Goal: Transaction & Acquisition: Purchase product/service

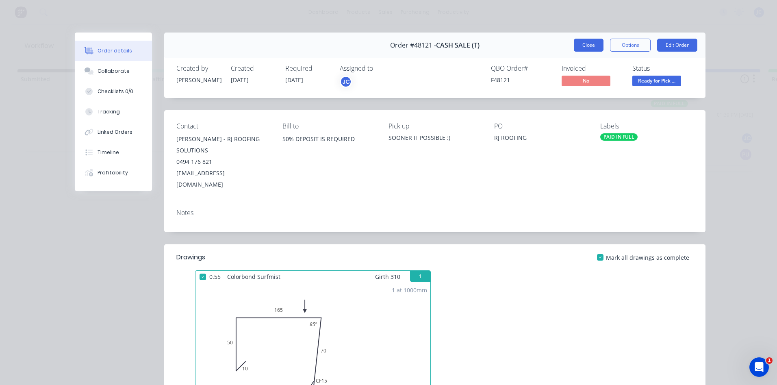
click at [585, 43] on button "Close" at bounding box center [589, 45] width 30 height 13
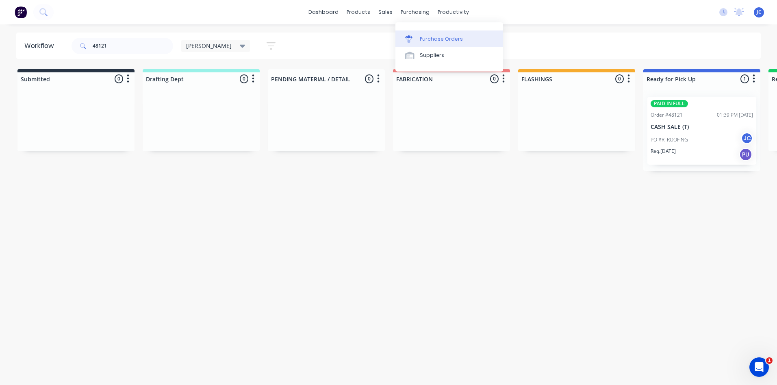
click at [428, 39] on div "Purchase Orders" at bounding box center [441, 38] width 43 height 7
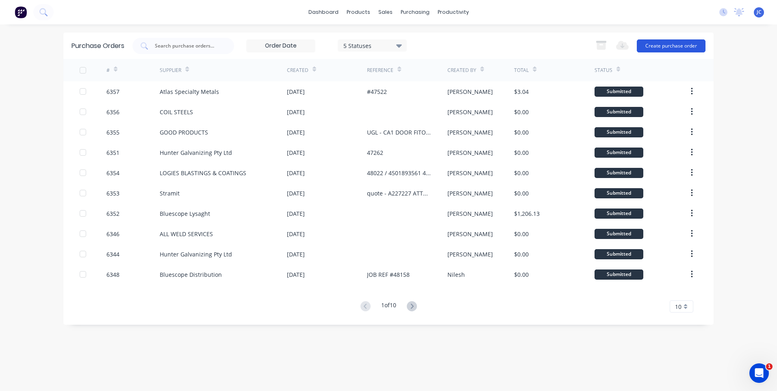
click at [676, 46] on button "Create purchase order" at bounding box center [671, 45] width 69 height 13
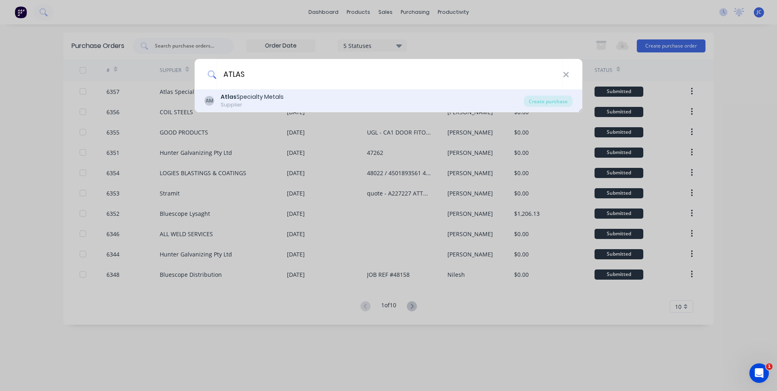
type input "ATLAS"
click at [302, 99] on div "AM Atlas Specialty Metals Supplier" at bounding box center [363, 101] width 319 height 16
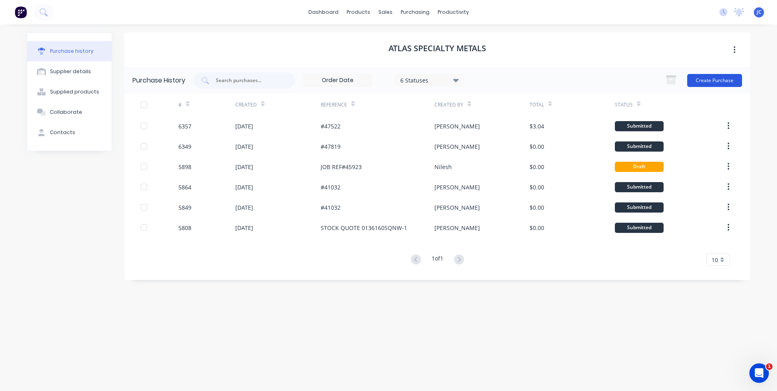
click at [712, 77] on button "Create Purchase" at bounding box center [714, 80] width 55 height 13
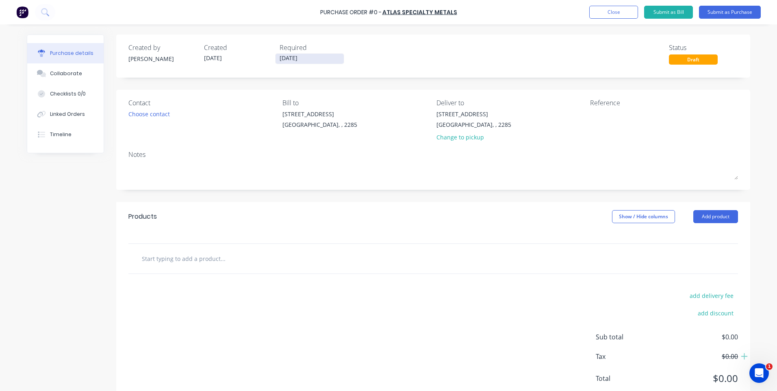
click at [305, 59] on input "[DATE]" at bounding box center [310, 59] width 68 height 10
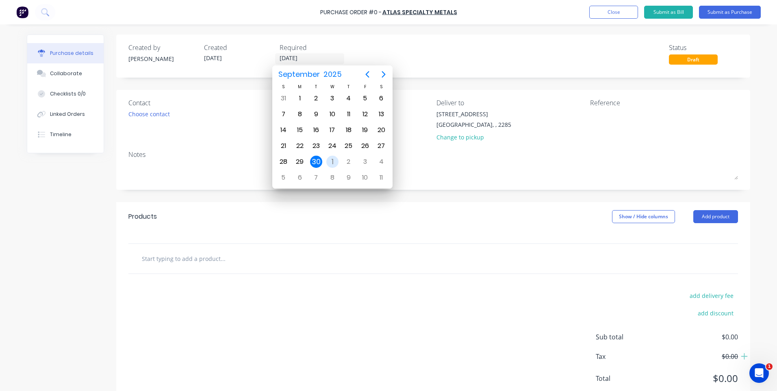
click at [335, 159] on div "1" at bounding box center [332, 162] width 12 height 12
type input "[DATE]"
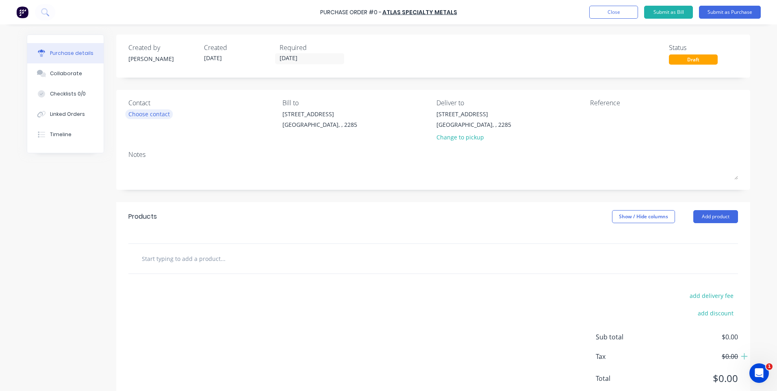
click at [153, 116] on div "Choose contact" at bounding box center [148, 114] width 41 height 9
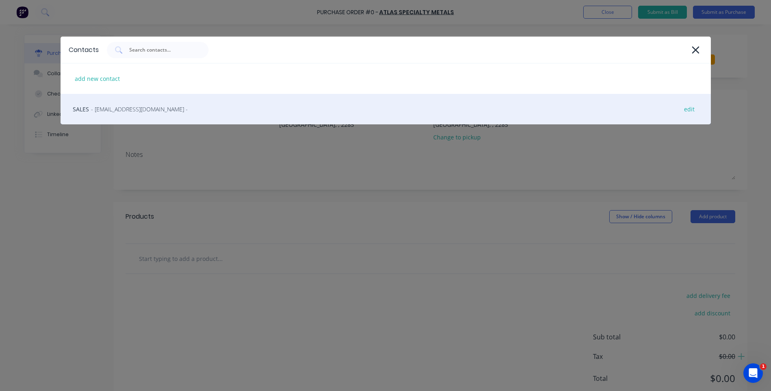
click at [120, 108] on span "- [EMAIL_ADDRESS][DOMAIN_NAME] -" at bounding box center [139, 109] width 97 height 9
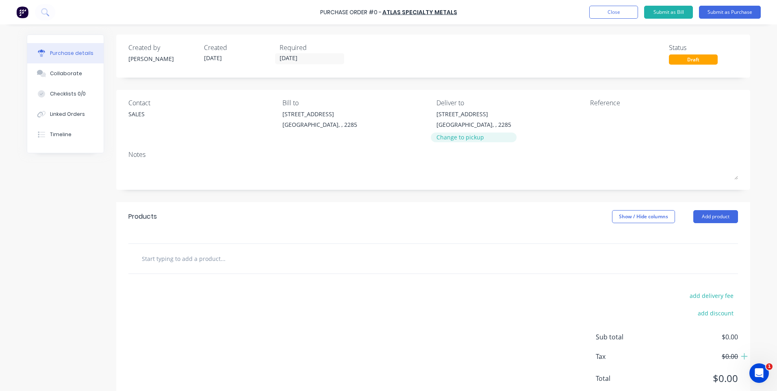
click at [454, 139] on div "Change to pickup" at bounding box center [474, 137] width 75 height 9
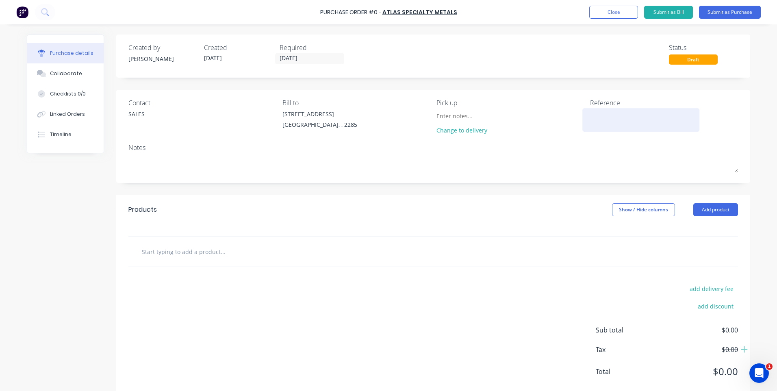
click at [605, 117] on textarea at bounding box center [641, 119] width 102 height 18
type textarea "4"
type textarea "x"
type textarea "48"
type textarea "x"
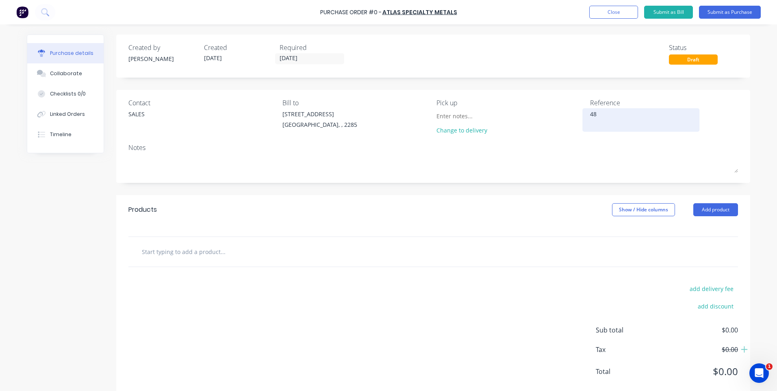
type textarea "481"
type textarea "x"
type textarea "4815"
type textarea "x"
type textarea "48150"
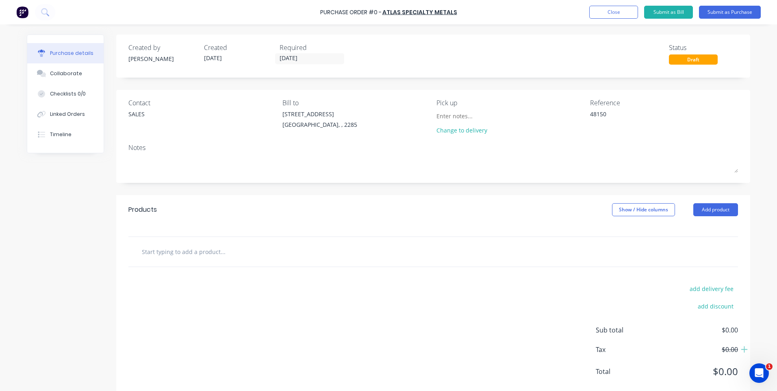
scroll to position [18, 0]
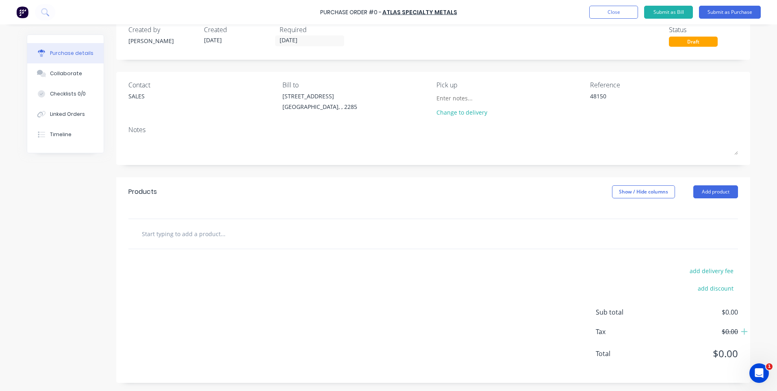
type textarea "x"
type textarea "48150"
type textarea "x"
type textarea "48150"
click at [325, 234] on div at bounding box center [257, 234] width 244 height 16
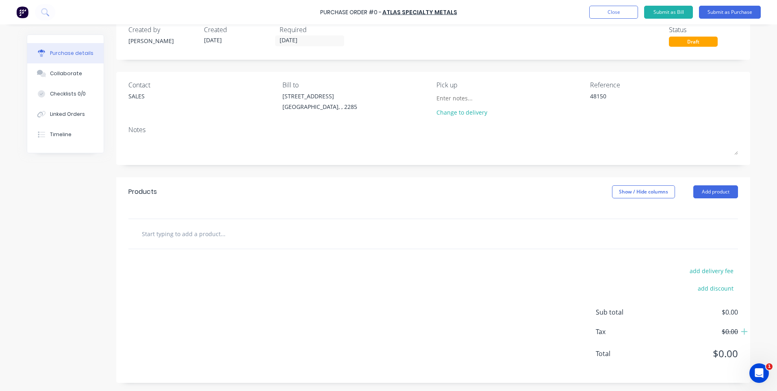
click at [179, 236] on input "text" at bounding box center [222, 234] width 163 height 16
click at [716, 184] on div "Products Show / Hide columns Add product" at bounding box center [433, 191] width 634 height 29
click at [709, 188] on button "Add product" at bounding box center [715, 191] width 45 height 13
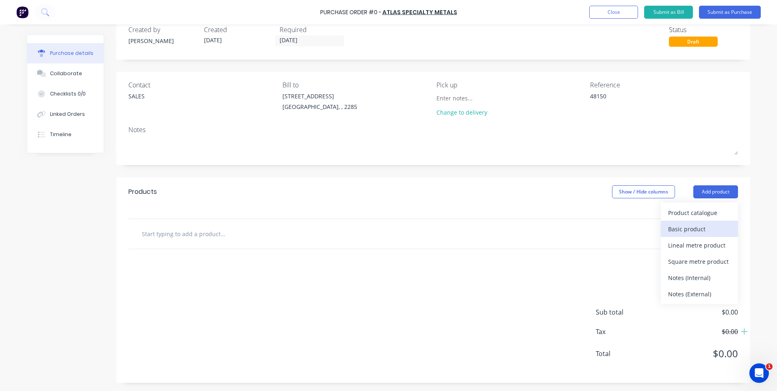
click at [681, 231] on div "Basic product" at bounding box center [699, 229] width 63 height 12
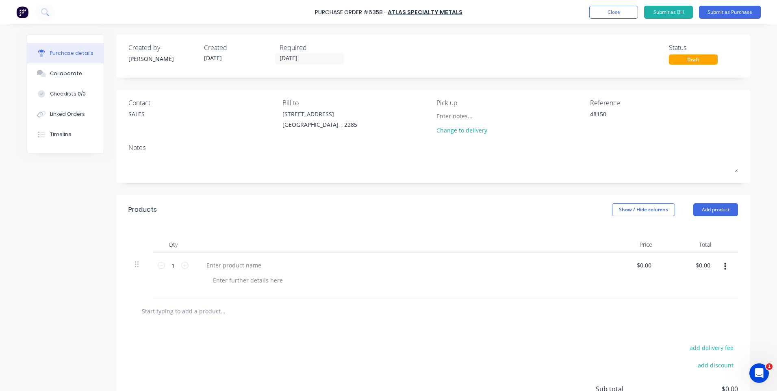
click at [724, 266] on icon "button" at bounding box center [725, 266] width 2 height 7
click at [680, 320] on button "Delete" at bounding box center [700, 321] width 69 height 16
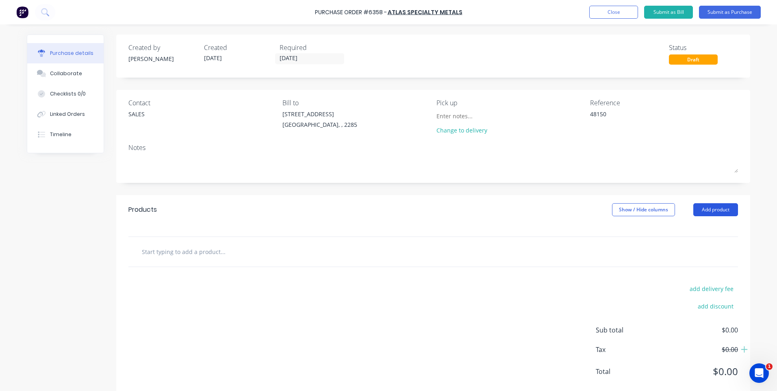
click at [701, 208] on button "Add product" at bounding box center [715, 209] width 45 height 13
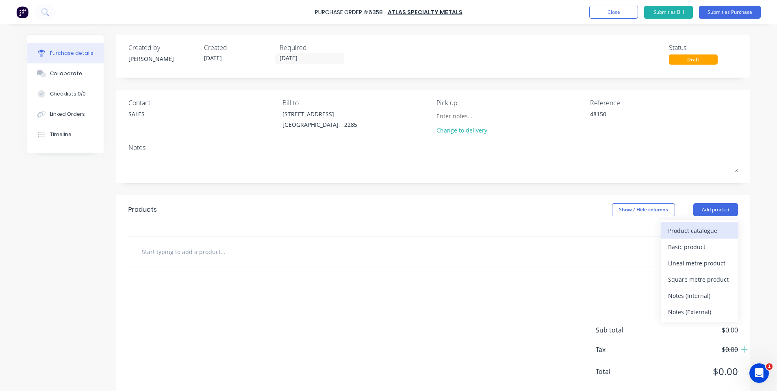
click at [691, 230] on div "Product catalogue" at bounding box center [699, 231] width 63 height 12
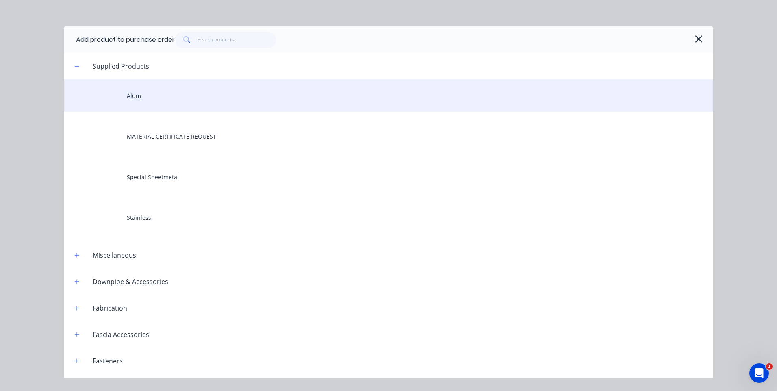
click at [148, 100] on div "Alum" at bounding box center [389, 95] width 650 height 33
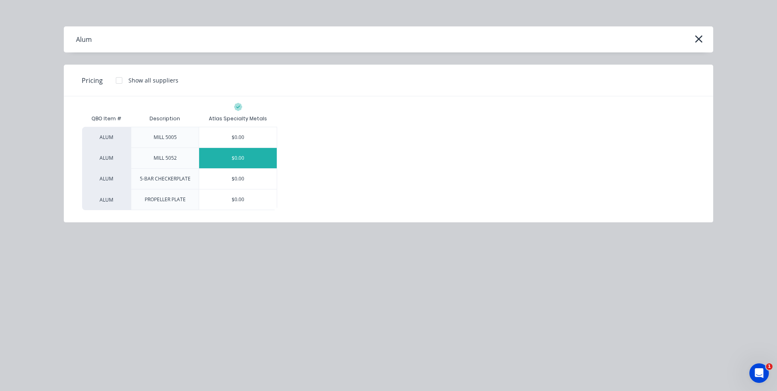
click at [240, 157] on div "$0.00" at bounding box center [238, 158] width 78 height 20
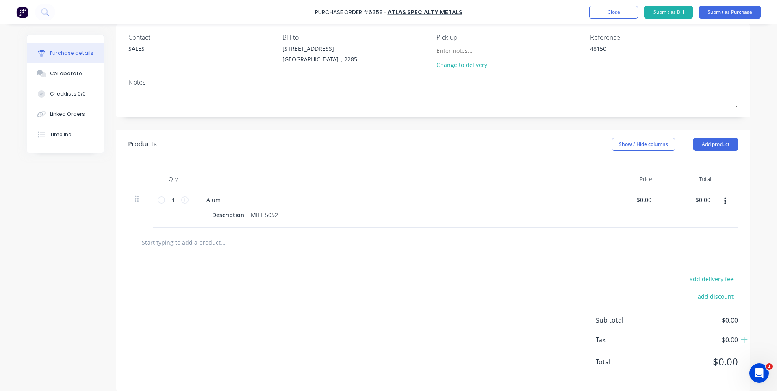
scroll to position [74, 0]
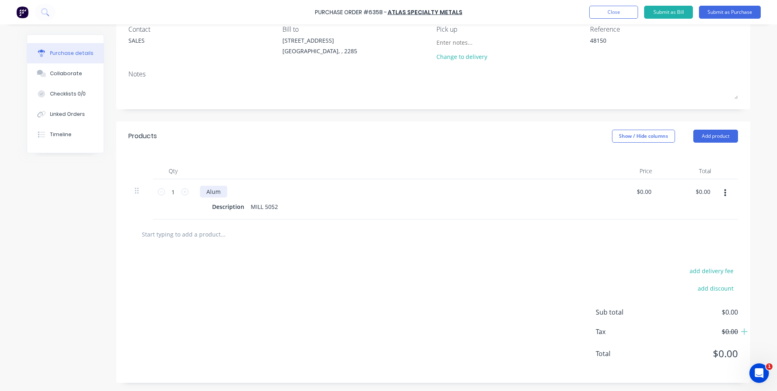
click at [219, 193] on div "Alum" at bounding box center [213, 192] width 27 height 12
type textarea "x"
drag, startPoint x: 221, startPoint y: 190, endPoint x: 198, endPoint y: 189, distance: 22.4
click at [200, 189] on div "Alum" at bounding box center [213, 192] width 27 height 12
click at [229, 208] on div "Description" at bounding box center [228, 207] width 39 height 12
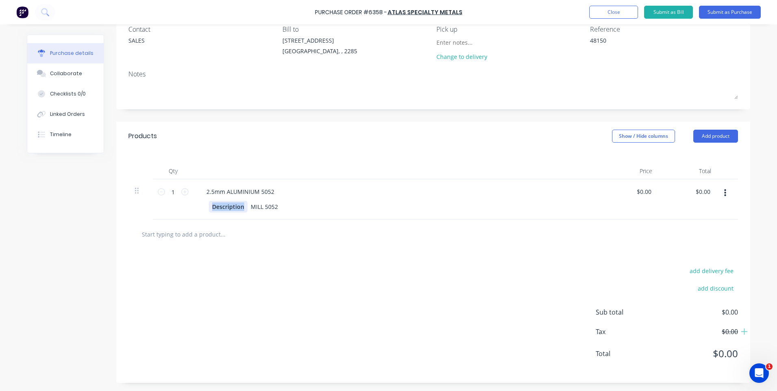
click at [229, 208] on div "Description" at bounding box center [228, 207] width 39 height 12
drag, startPoint x: 334, startPoint y: 224, endPoint x: 299, endPoint y: 253, distance: 45.3
click at [333, 224] on div at bounding box center [433, 234] width 610 height 30
click at [297, 254] on div "add delivery fee add discount Sub total $0.00 Tax $0.00 Total $0.00" at bounding box center [433, 316] width 634 height 134
click at [704, 139] on button "Add product" at bounding box center [715, 136] width 45 height 13
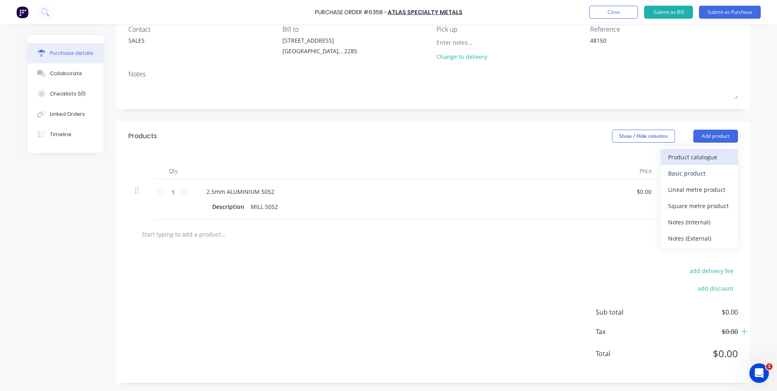
click at [690, 153] on div "Product catalogue" at bounding box center [699, 157] width 63 height 12
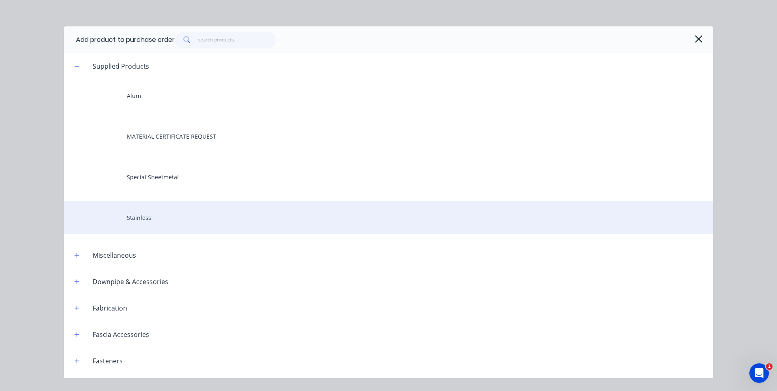
click at [137, 221] on div "Stainless" at bounding box center [389, 217] width 650 height 33
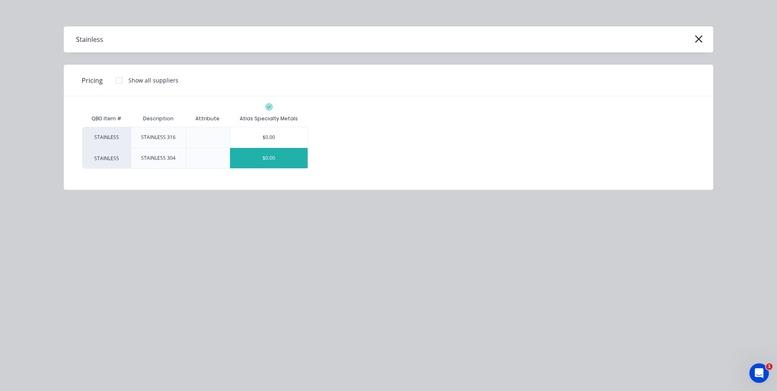
click at [268, 156] on div "$0.00" at bounding box center [269, 158] width 78 height 20
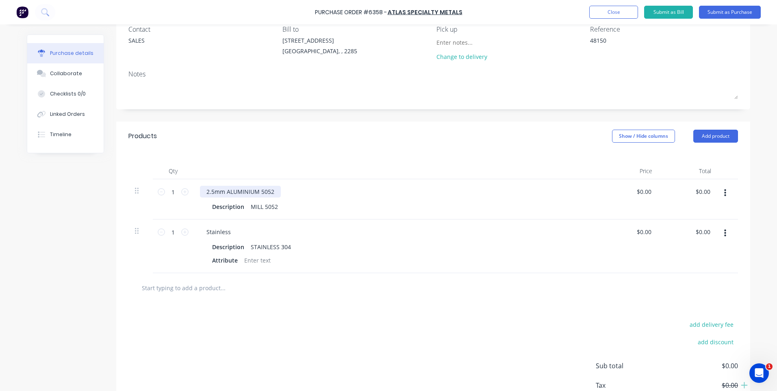
click at [220, 192] on div "2.5mm ALUMINIUM 5052" at bounding box center [240, 192] width 81 height 12
click at [218, 232] on div "Stainless" at bounding box center [218, 232] width 37 height 12
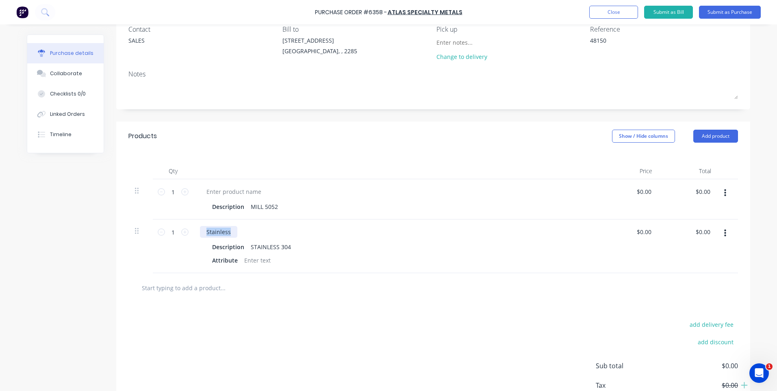
type textarea "x"
click at [218, 232] on div "Stainless" at bounding box center [218, 232] width 37 height 12
paste div
click at [267, 248] on div "STAINLESS 304" at bounding box center [271, 247] width 47 height 12
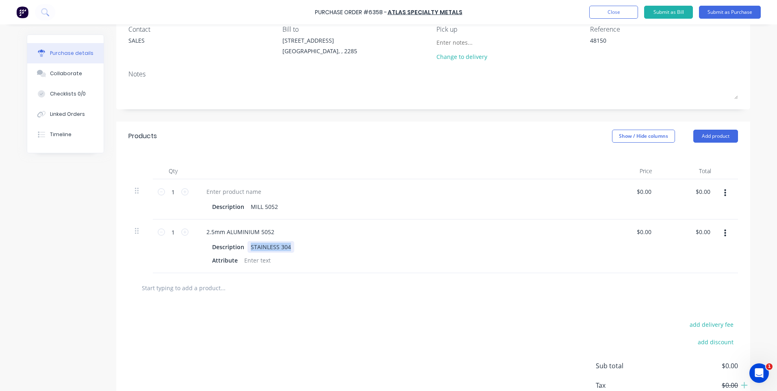
click at [267, 248] on div "STAINLESS 304" at bounding box center [271, 247] width 47 height 12
type textarea "x"
click at [234, 248] on div "Description" at bounding box center [228, 247] width 39 height 12
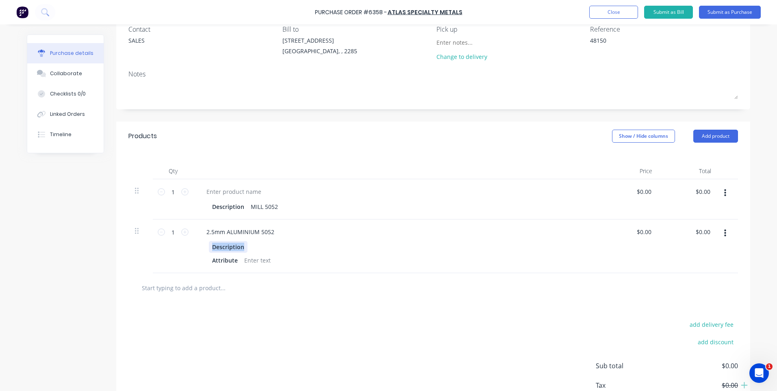
type textarea "x"
click at [227, 262] on div "Attribute" at bounding box center [225, 260] width 32 height 12
click at [259, 261] on div at bounding box center [257, 260] width 33 height 12
type textarea "x"
click at [294, 213] on div "Description MILL 5052" at bounding box center [396, 199] width 406 height 40
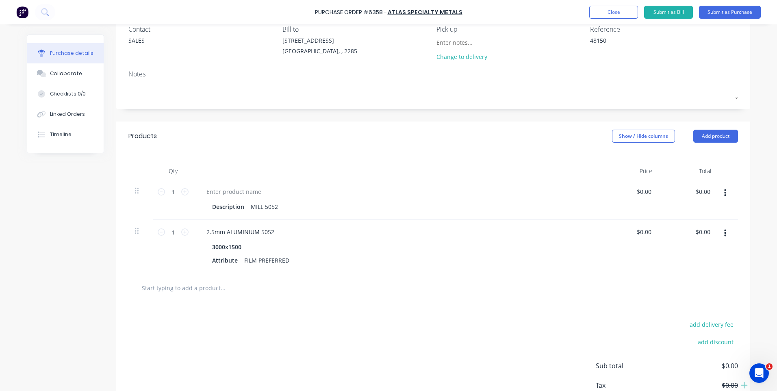
click at [725, 195] on button "button" at bounding box center [725, 193] width 19 height 15
click at [685, 262] on button "Delete" at bounding box center [700, 263] width 69 height 16
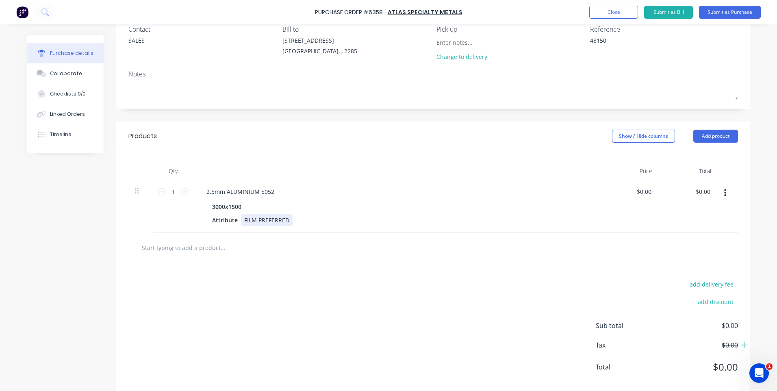
click at [308, 222] on div "Attribute FILM PREFERRED" at bounding box center [395, 220] width 372 height 12
type textarea "x"
click at [343, 190] on div "2.5mm ALUMINIUM 5052" at bounding box center [396, 192] width 393 height 12
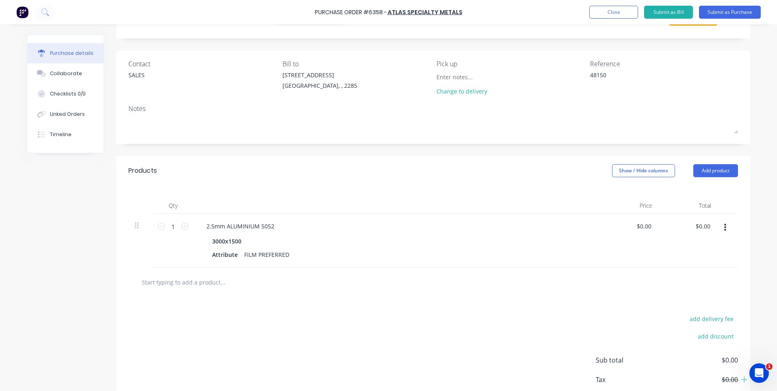
scroll to position [0, 0]
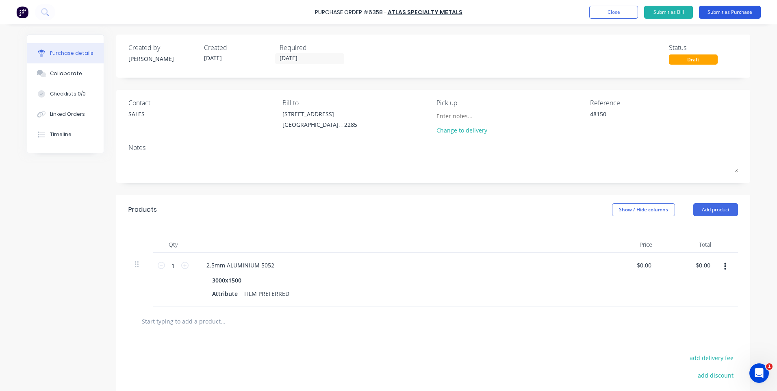
click at [717, 11] on button "Submit as Purchase" at bounding box center [730, 12] width 62 height 13
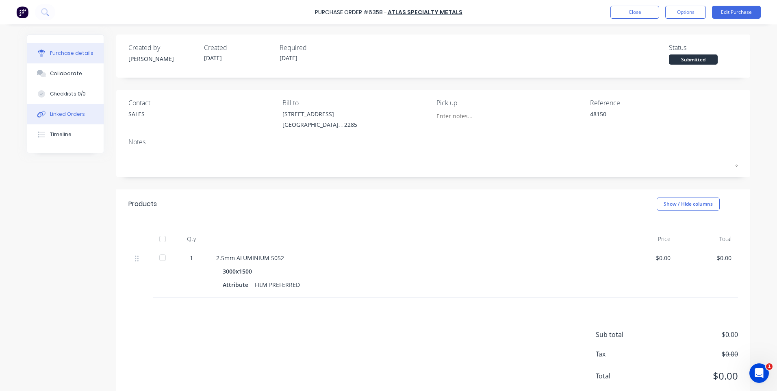
click at [59, 113] on div "Linked Orders" at bounding box center [67, 114] width 35 height 7
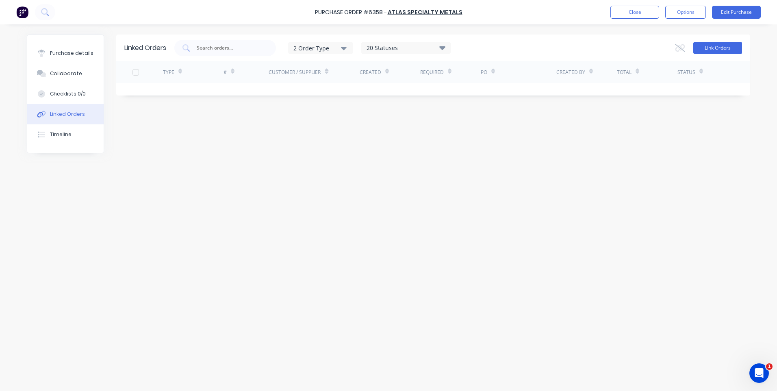
click at [713, 47] on button "Link Orders" at bounding box center [717, 48] width 49 height 12
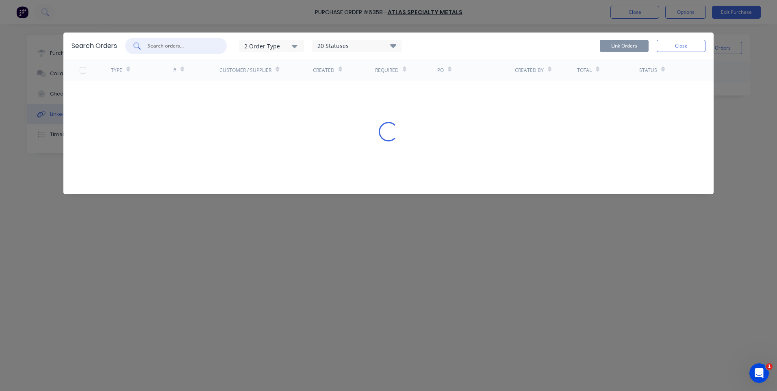
click at [182, 50] on input "text" at bounding box center [180, 46] width 67 height 8
click at [198, 45] on input "48150" at bounding box center [180, 46] width 67 height 8
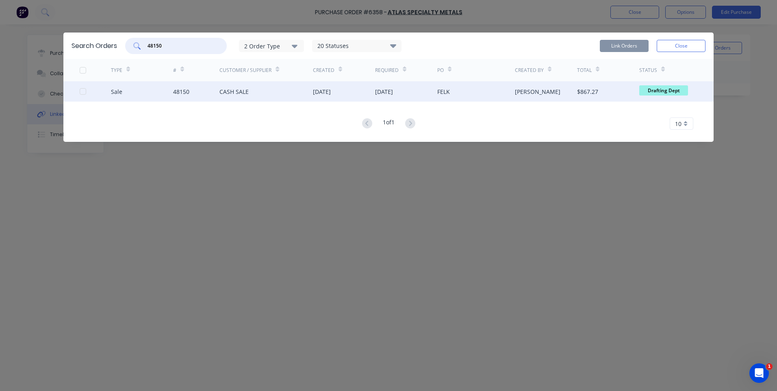
type input "48150"
click at [78, 90] on div "Sale 48150 CASH SALE [DATE] [DATE] FELK [PERSON_NAME] $867.27 Drafting Dept" at bounding box center [388, 91] width 650 height 20
click at [87, 92] on div at bounding box center [95, 91] width 31 height 20
click at [83, 91] on div at bounding box center [83, 91] width 16 height 16
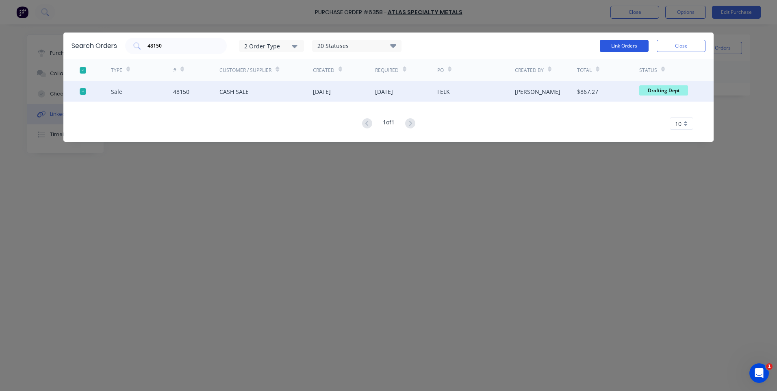
click at [625, 47] on button "Link Orders" at bounding box center [624, 46] width 49 height 12
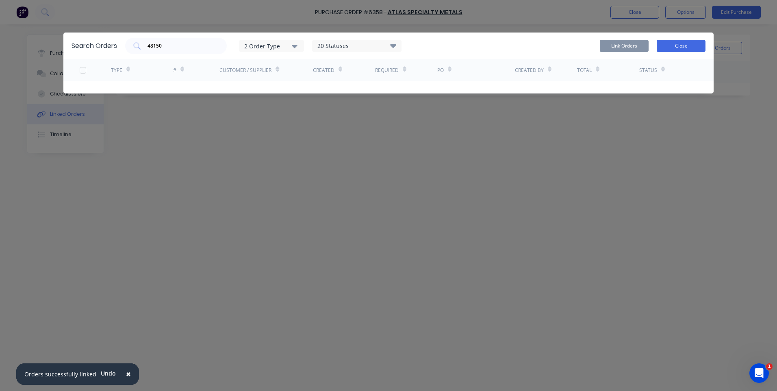
click at [678, 43] on button "Close" at bounding box center [681, 46] width 49 height 12
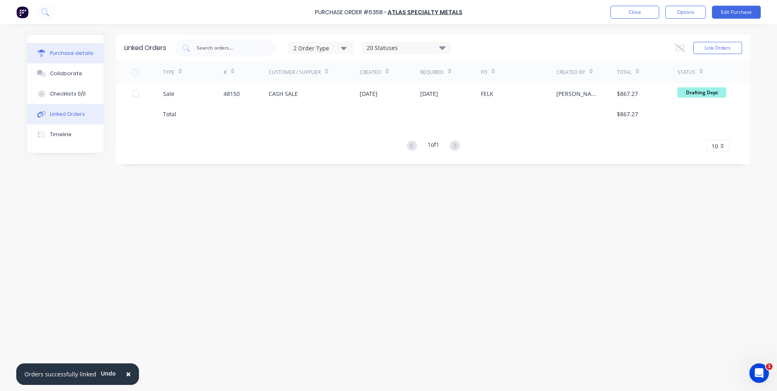
click at [63, 49] on button "Purchase details" at bounding box center [65, 53] width 76 height 20
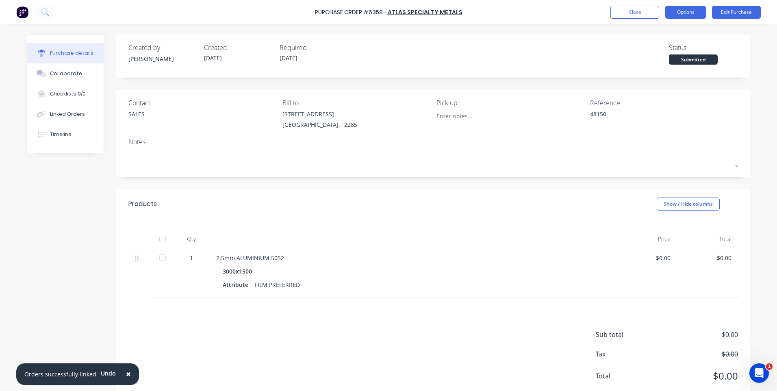
click at [696, 14] on button "Options" at bounding box center [685, 12] width 41 height 13
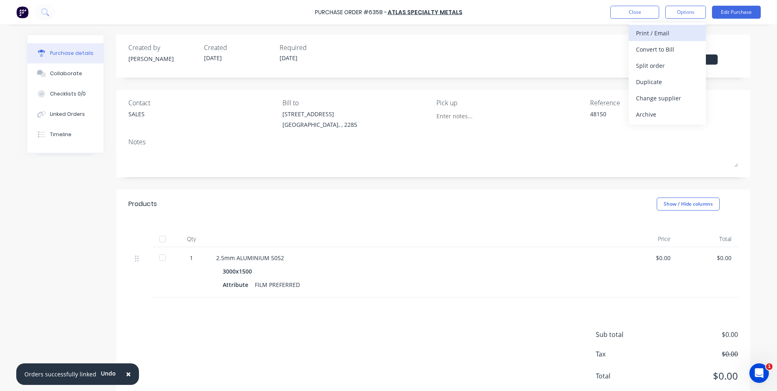
click at [656, 34] on div "Print / Email" at bounding box center [667, 33] width 63 height 12
click at [660, 63] on div "Without pricing" at bounding box center [667, 66] width 63 height 12
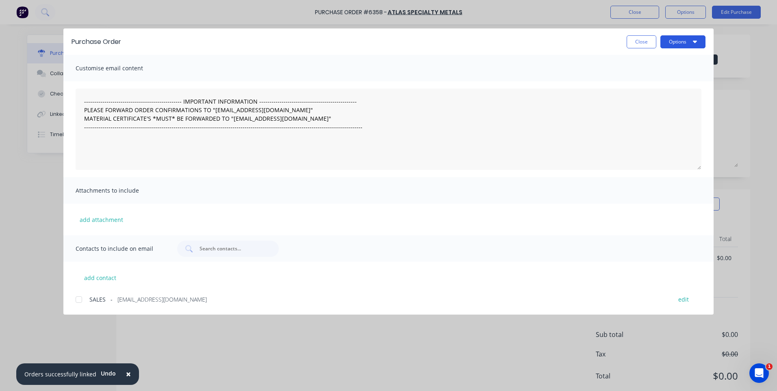
click at [684, 41] on button "Options" at bounding box center [683, 41] width 45 height 13
click at [637, 79] on div "Print" at bounding box center [667, 79] width 63 height 12
click at [641, 39] on button "Close" at bounding box center [642, 41] width 30 height 13
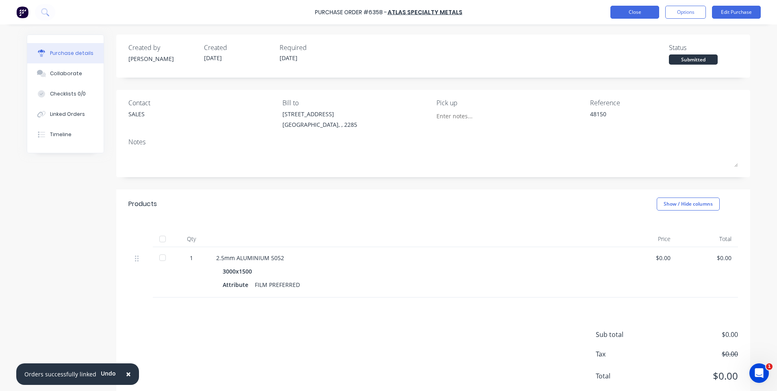
click at [640, 14] on button "Close" at bounding box center [635, 12] width 49 height 13
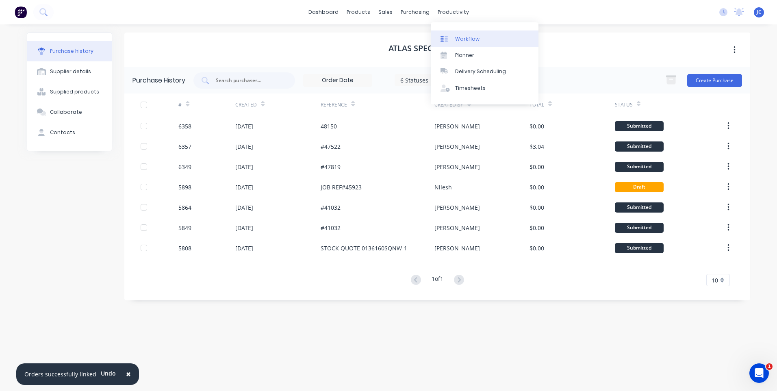
click at [468, 43] on link "Workflow" at bounding box center [485, 38] width 108 height 16
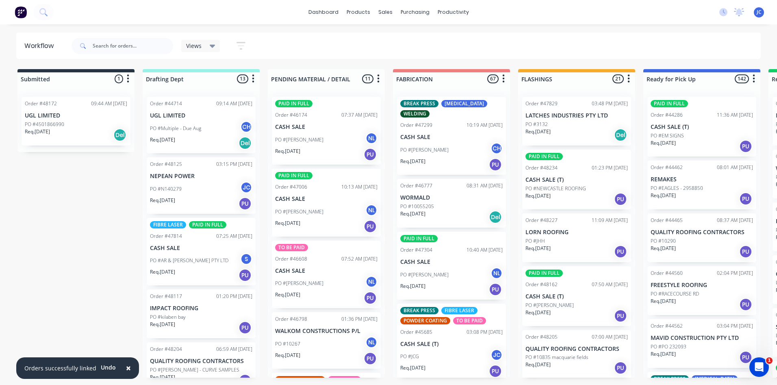
click at [202, 49] on div "Views" at bounding box center [200, 45] width 29 height 7
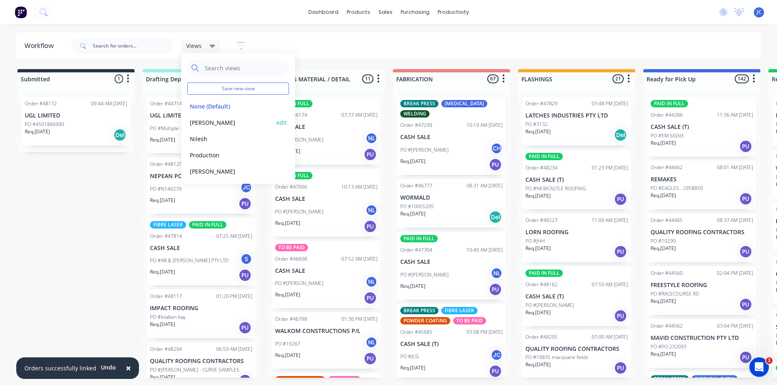
click at [196, 122] on button "[PERSON_NAME]" at bounding box center [230, 122] width 87 height 9
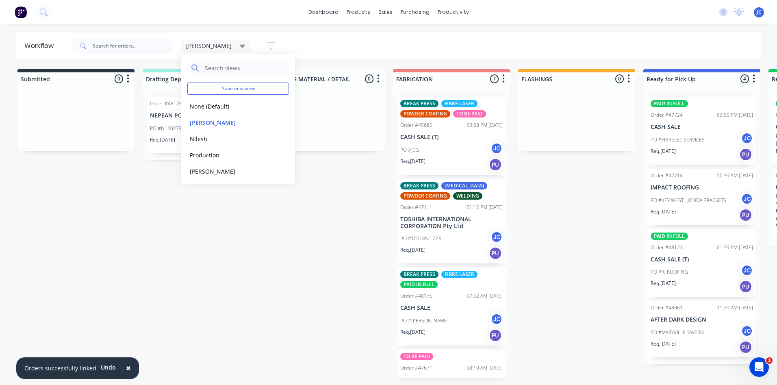
drag, startPoint x: 339, startPoint y: 47, endPoint x: 270, endPoint y: 47, distance: 68.7
click at [339, 47] on div "[PERSON_NAME] Save new view None (Default) edit [PERSON_NAME] edit [PERSON_NAME…" at bounding box center [415, 46] width 691 height 24
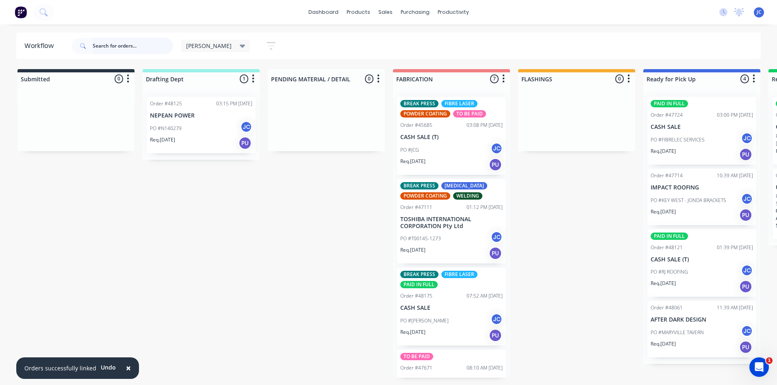
click at [124, 49] on input "text" at bounding box center [133, 46] width 80 height 16
click at [240, 48] on icon at bounding box center [243, 45] width 6 height 9
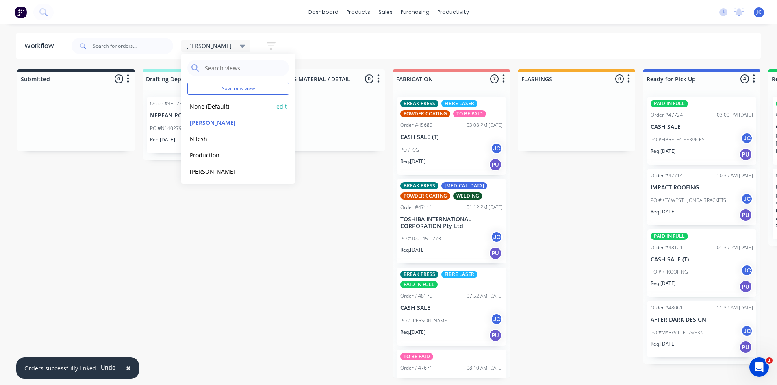
drag, startPoint x: 203, startPoint y: 106, endPoint x: 215, endPoint y: 104, distance: 11.5
click at [204, 106] on button "None (Default)" at bounding box center [230, 106] width 87 height 9
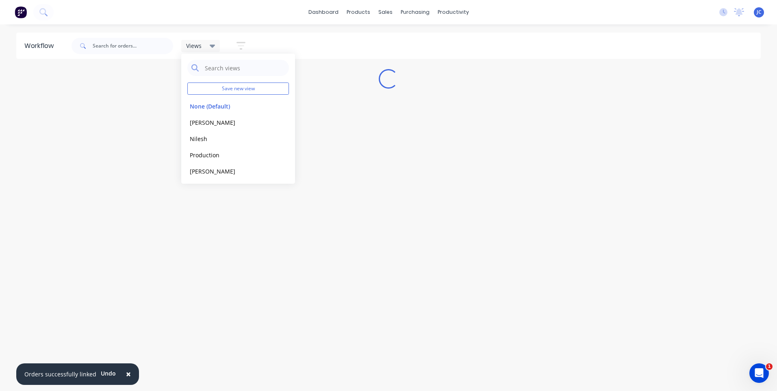
click at [217, 45] on div "Views" at bounding box center [200, 46] width 39 height 12
click at [127, 47] on input "text" at bounding box center [133, 46] width 80 height 16
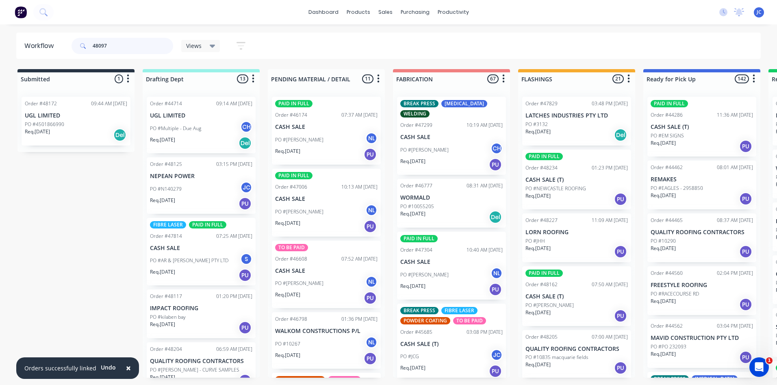
click at [127, 47] on input "48097" at bounding box center [133, 46] width 80 height 16
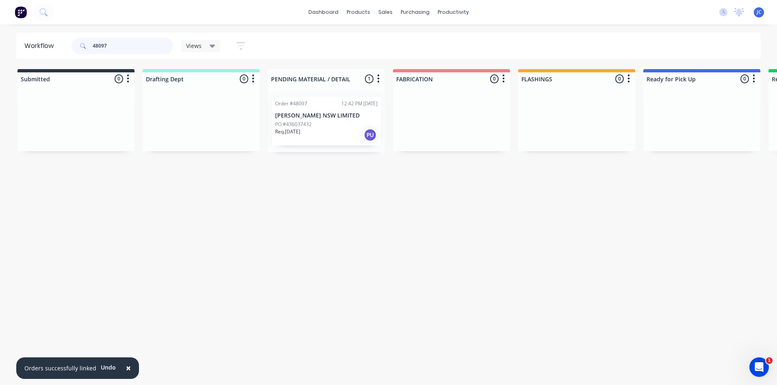
type input "48097"
click at [345, 119] on p "[PERSON_NAME] NSW LIMITED" at bounding box center [326, 115] width 102 height 7
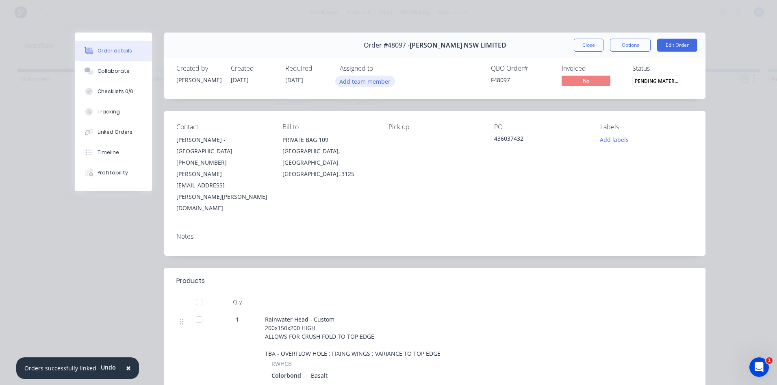
click at [356, 82] on button "Add team member" at bounding box center [365, 81] width 60 height 11
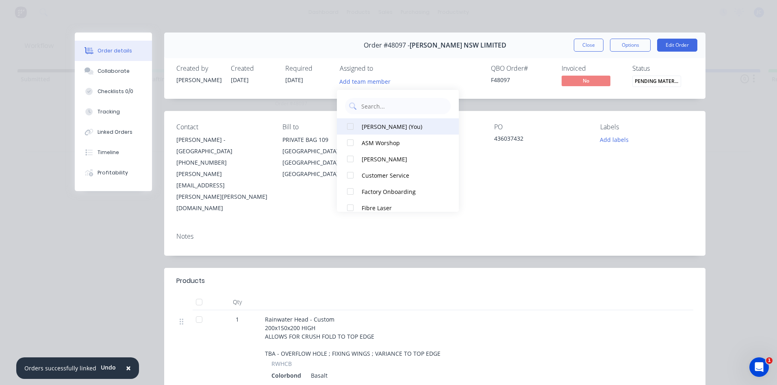
click at [347, 130] on div at bounding box center [350, 126] width 16 height 16
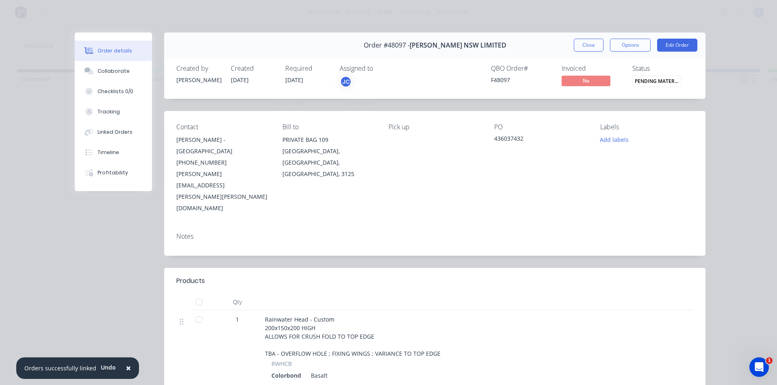
click at [515, 211] on div "Order #48097 - [PERSON_NAME] NSW LIMITED Close Options Edit Order Created by [P…" at bounding box center [390, 280] width 631 height 494
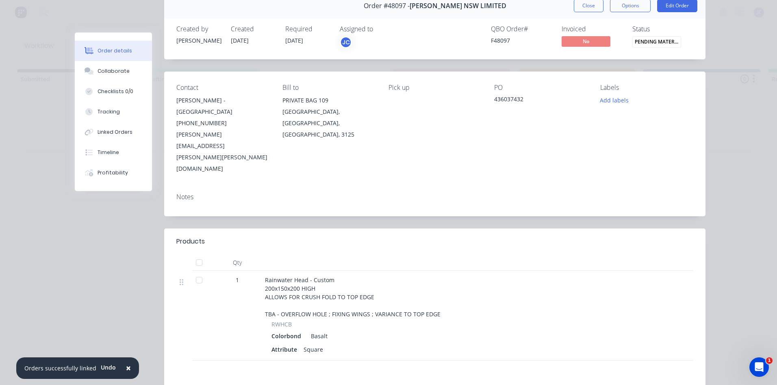
scroll to position [122, 0]
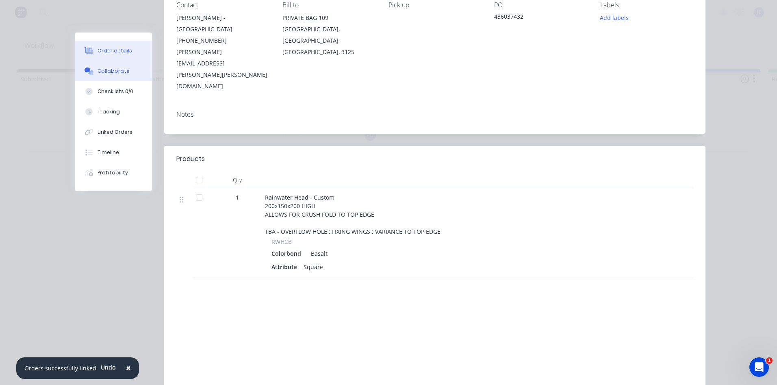
click at [109, 75] on button "Collaborate" at bounding box center [113, 71] width 77 height 20
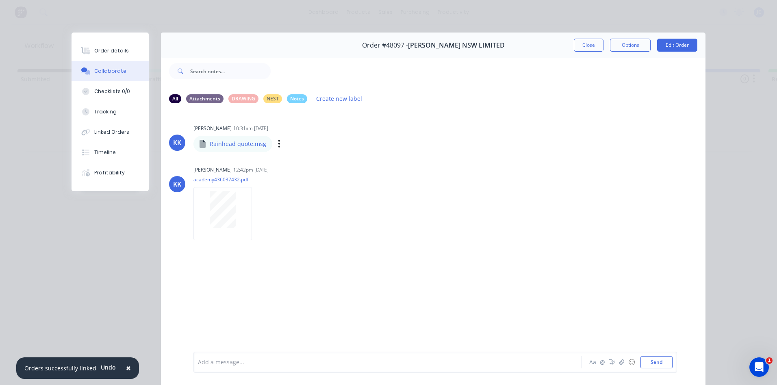
click at [241, 143] on p "Rainhead quote.msg" at bounding box center [238, 144] width 57 height 8
click at [578, 41] on button "Close" at bounding box center [589, 45] width 30 height 13
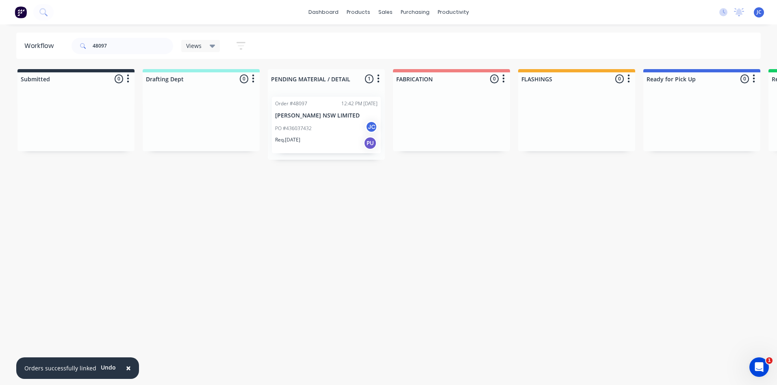
click at [342, 114] on p "[PERSON_NAME] NSW LIMITED" at bounding box center [326, 115] width 102 height 7
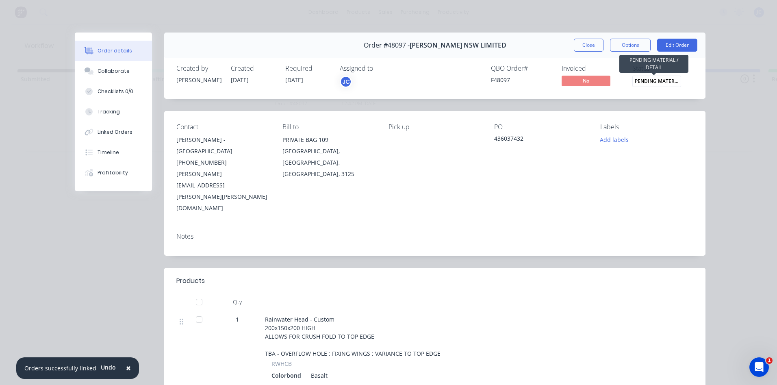
click at [646, 79] on span "PENDING MATERIA..." at bounding box center [656, 81] width 49 height 11
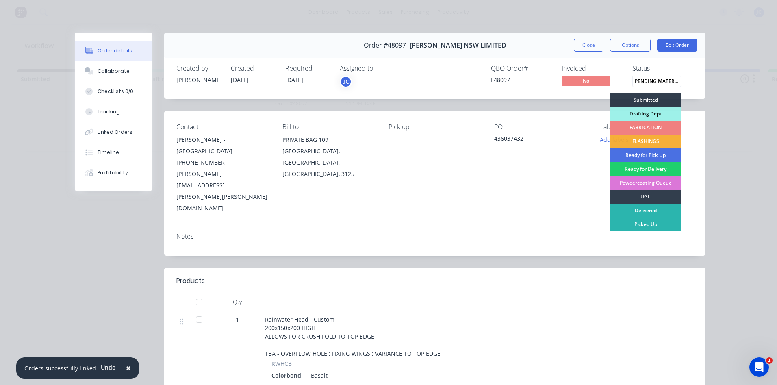
click at [635, 129] on div "FABRICATION" at bounding box center [645, 128] width 71 height 14
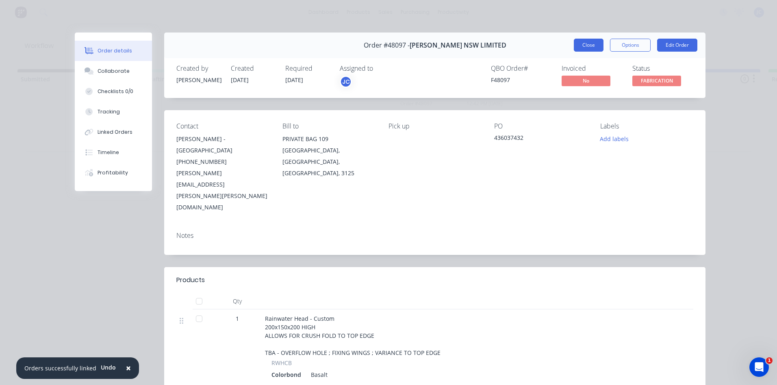
click at [578, 47] on button "Close" at bounding box center [589, 45] width 30 height 13
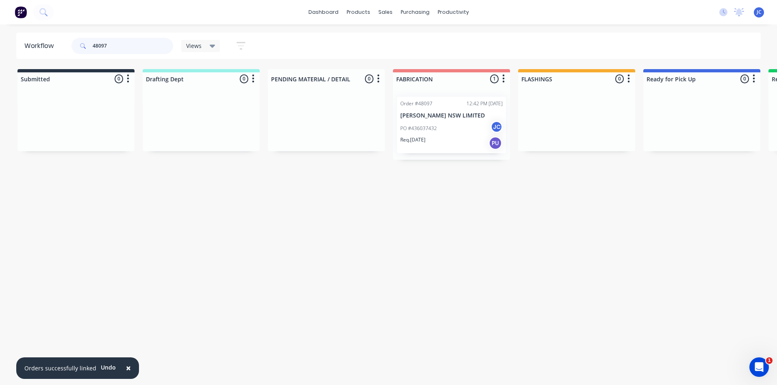
drag, startPoint x: 133, startPoint y: 43, endPoint x: 59, endPoint y: 48, distance: 73.7
click at [59, 48] on header "Workflow 48097 Views Save new view None (Default) edit [PERSON_NAME] edit [PERS…" at bounding box center [388, 46] width 745 height 26
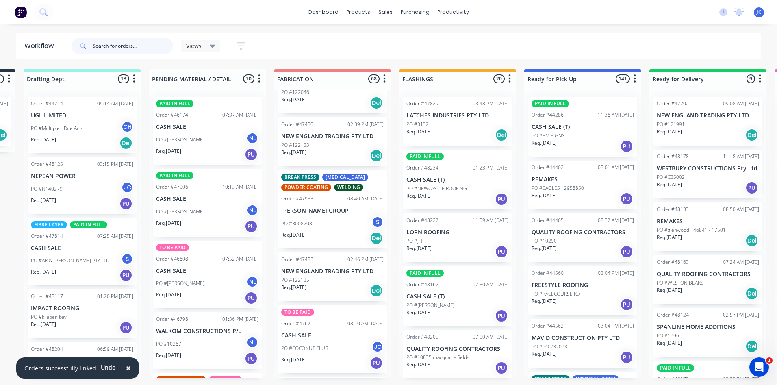
scroll to position [1585, 0]
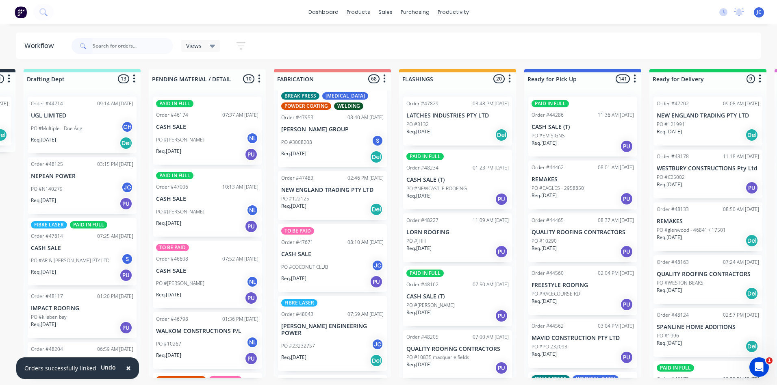
click at [321, 252] on div "TO BE PAID Order #47671 08:10 AM [DATE] CASH SALE PO #COCONUT CLUB JC Req. [DAT…" at bounding box center [332, 258] width 109 height 68
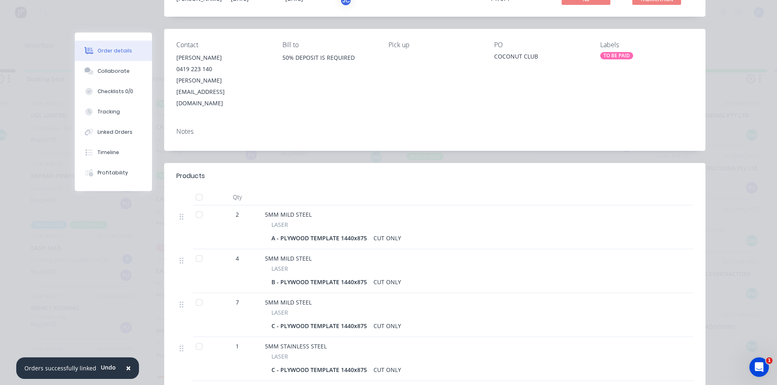
scroll to position [0, 0]
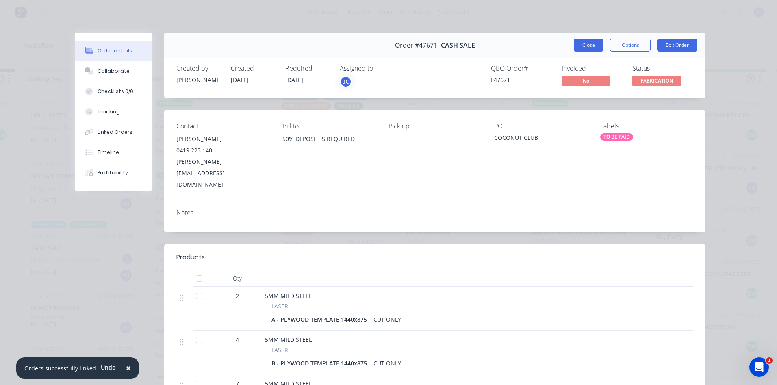
click at [578, 46] on button "Close" at bounding box center [589, 45] width 30 height 13
